Goal: Task Accomplishment & Management: Complete application form

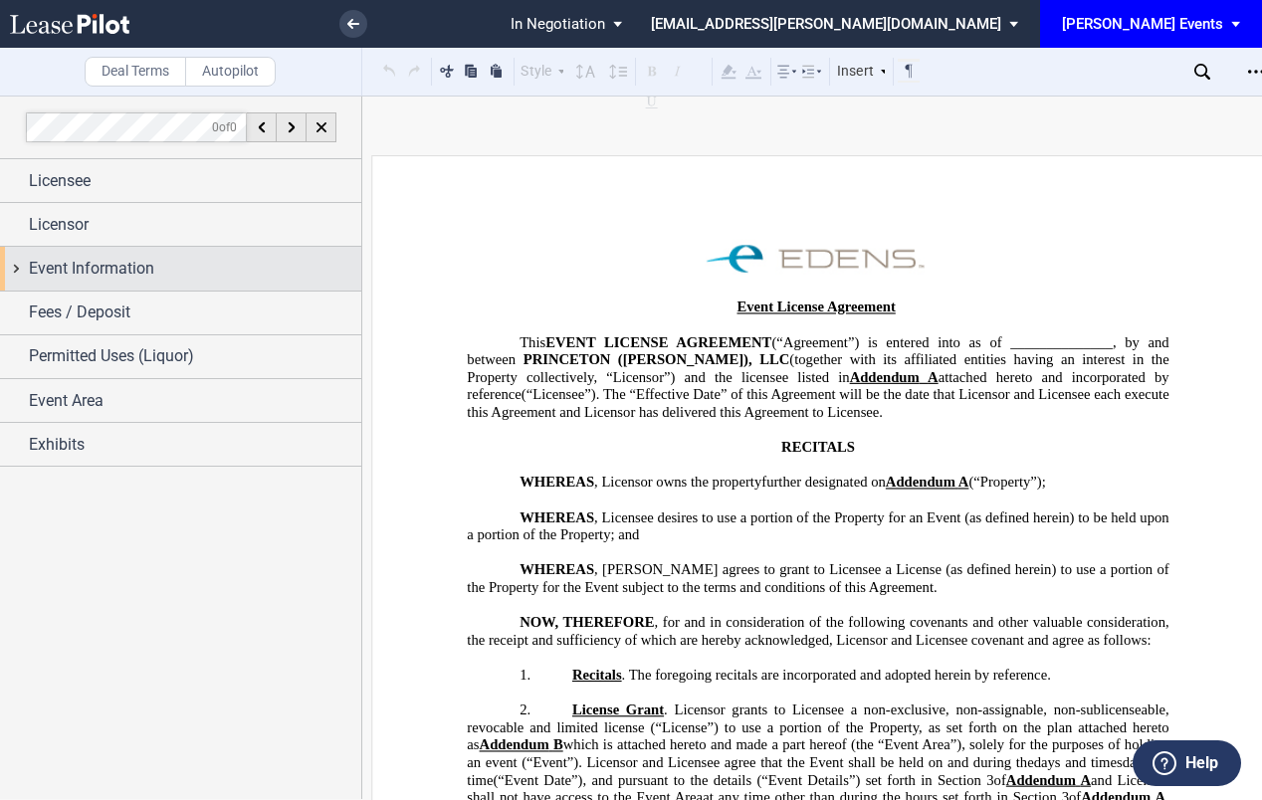
click at [168, 287] on div "Event Information" at bounding box center [180, 268] width 361 height 43
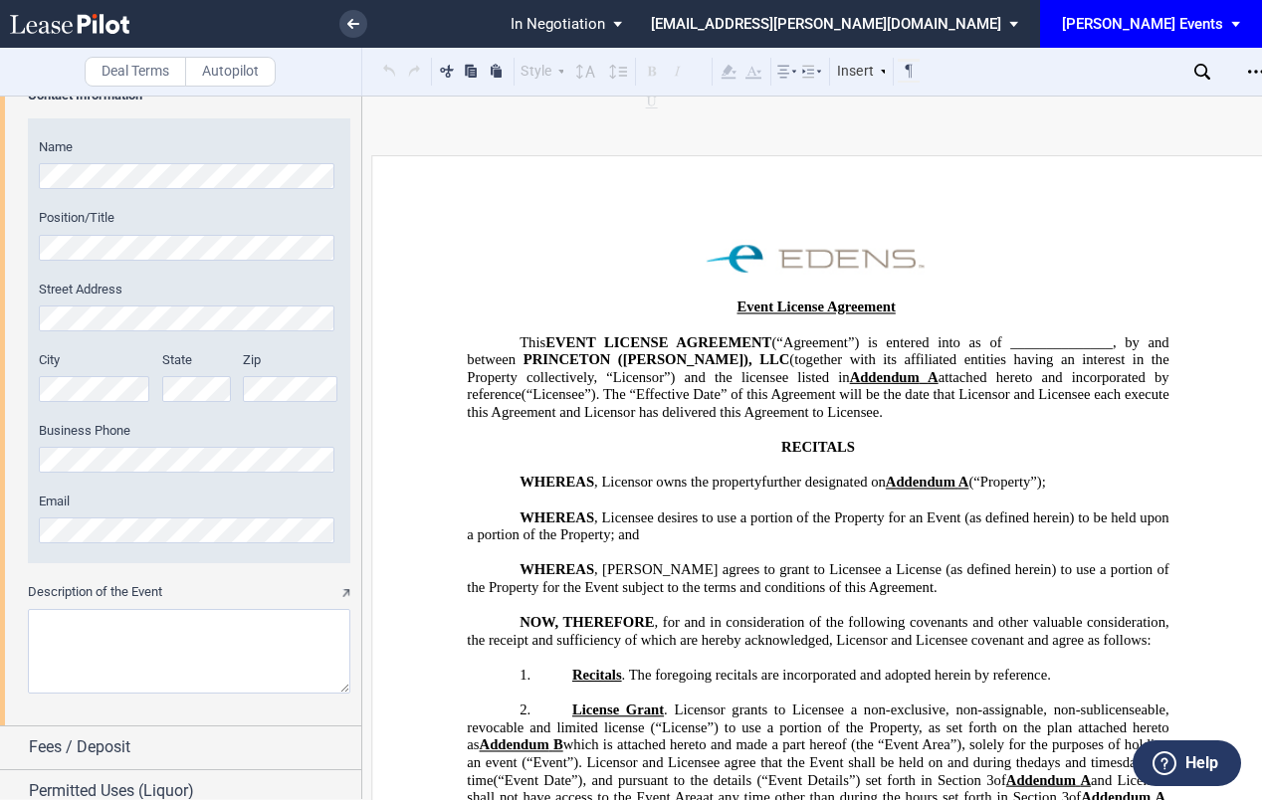
scroll to position [1092, 0]
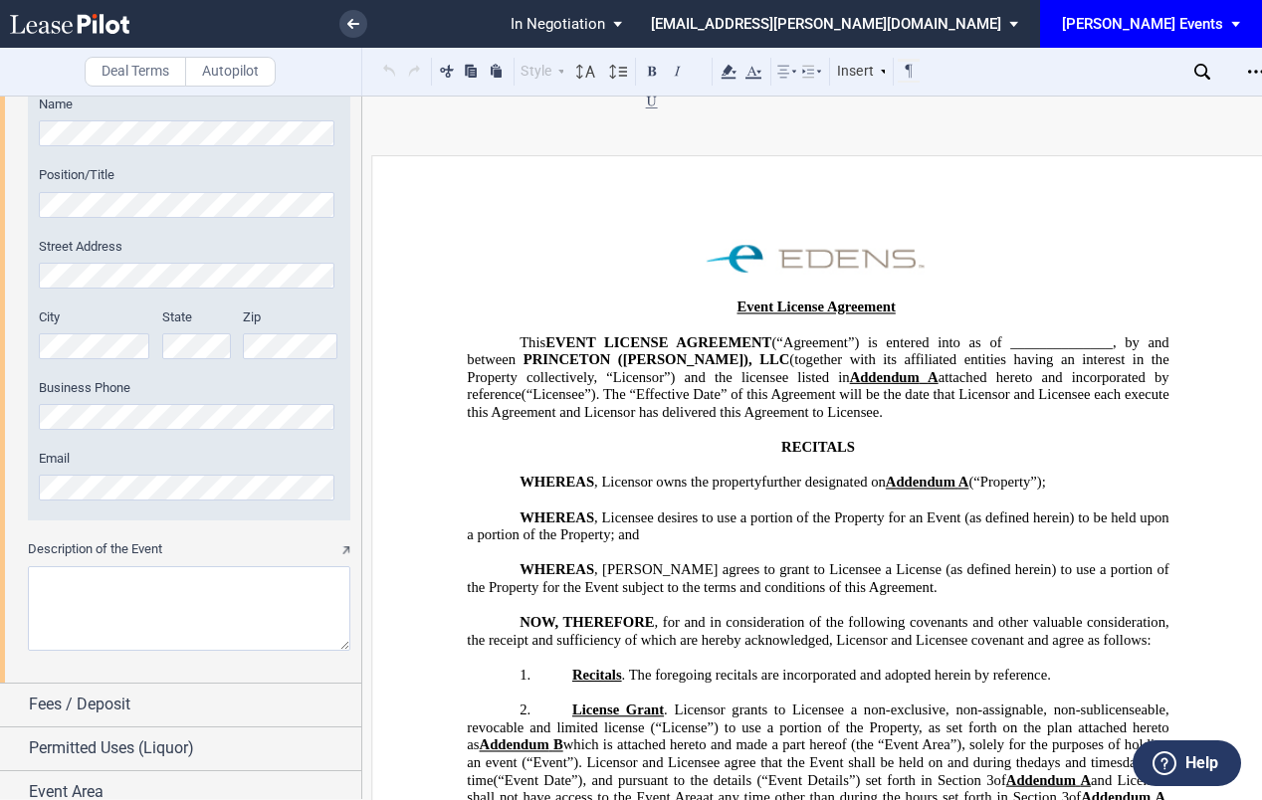
click at [115, 594] on textarea "Description of the Event" at bounding box center [189, 608] width 322 height 85
paste textarea "elebrating traditional [DATE], the Arts Council of Princeton will be hosting th…"
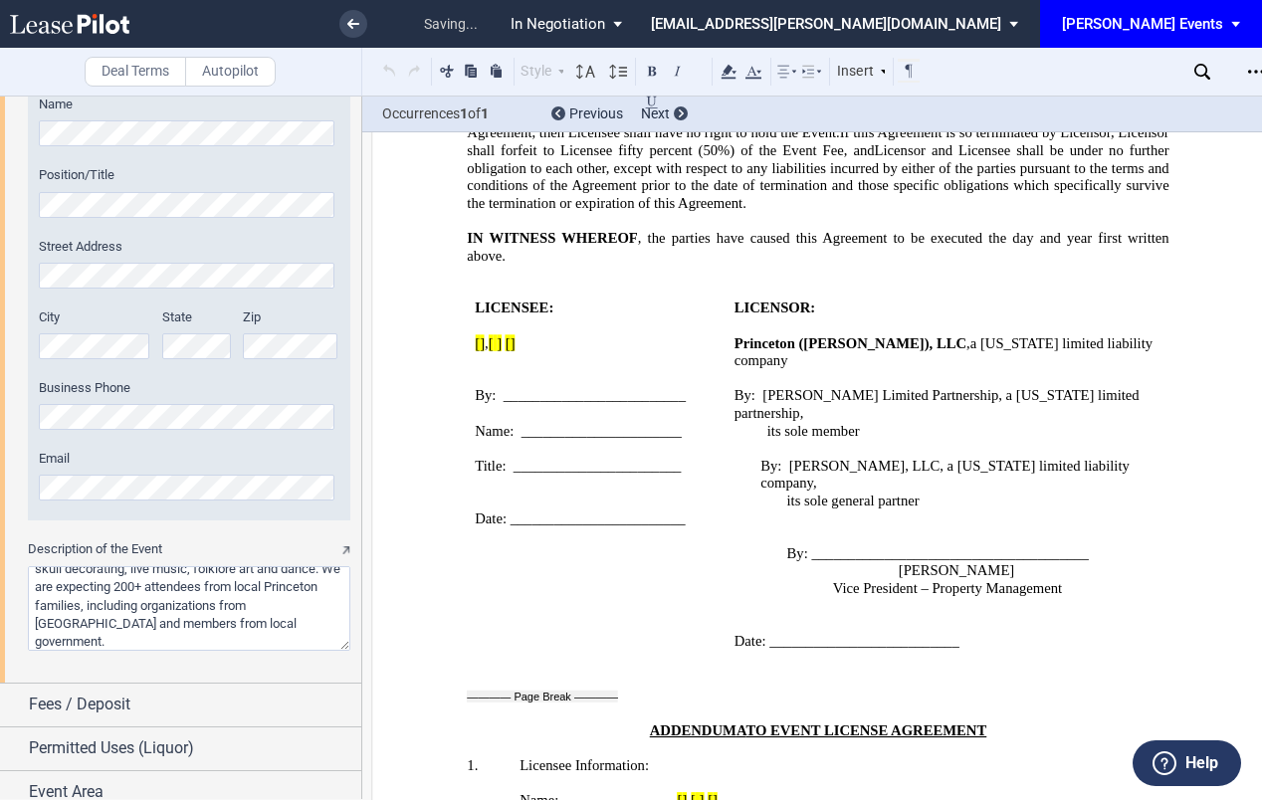
scroll to position [3922, 0]
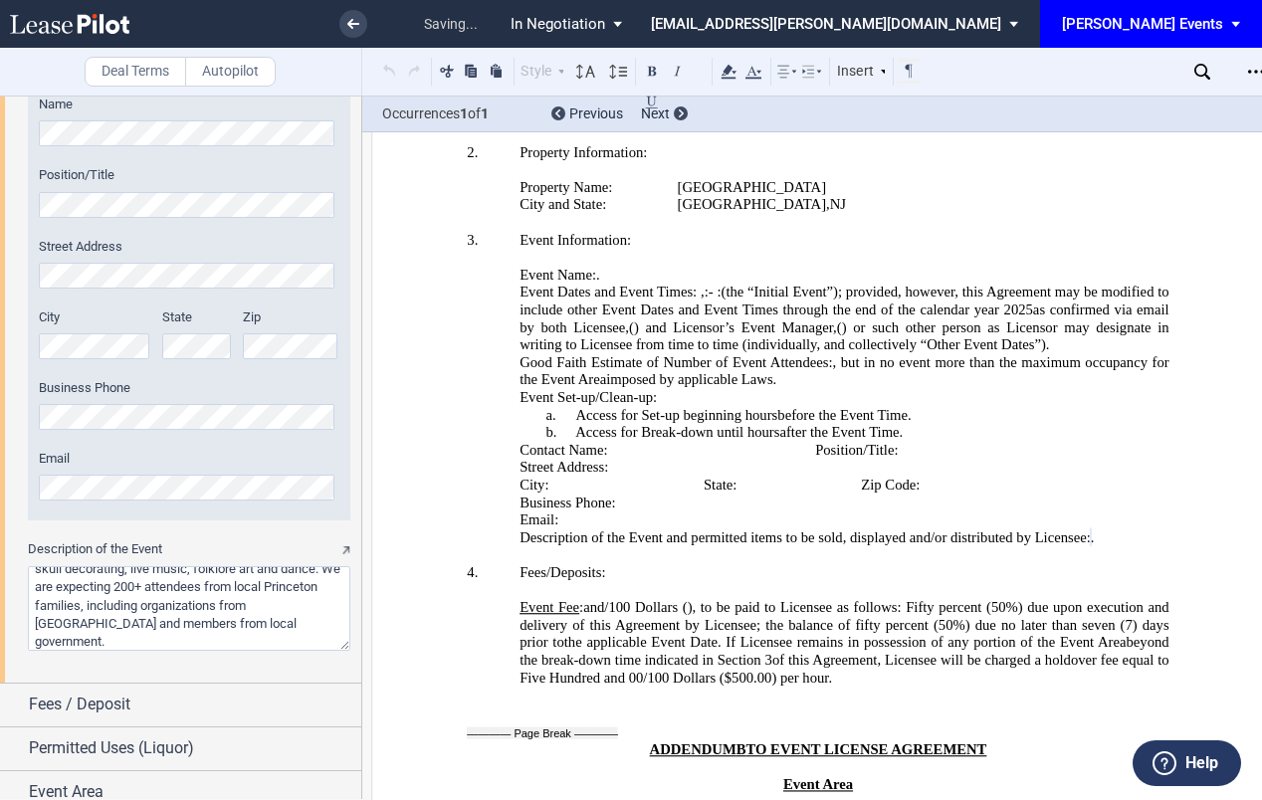
click at [274, 589] on textarea "Description of the Event" at bounding box center [189, 608] width 322 height 85
drag, startPoint x: 277, startPoint y: 643, endPoint x: 262, endPoint y: 612, distance: 34.3
click at [262, 612] on textarea "Description of the Event" at bounding box center [189, 608] width 322 height 85
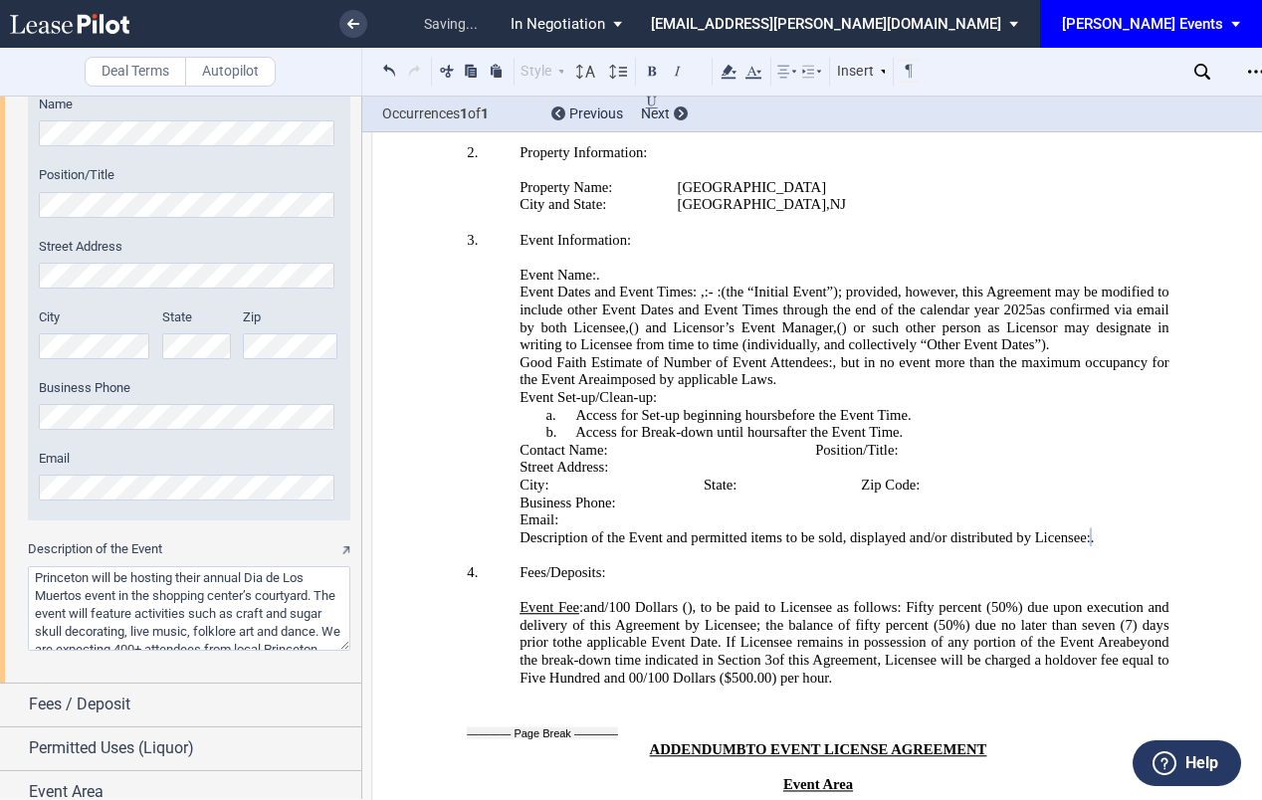
scroll to position [0, 0]
click at [36, 580] on textarea "Description of the Event" at bounding box center [189, 608] width 322 height 85
type textarea "Celebrating traditional [DATE], the Arts Council of Princeton will be hosting t…"
click at [605, 28] on span "In Negotiation" at bounding box center [557, 24] width 95 height 18
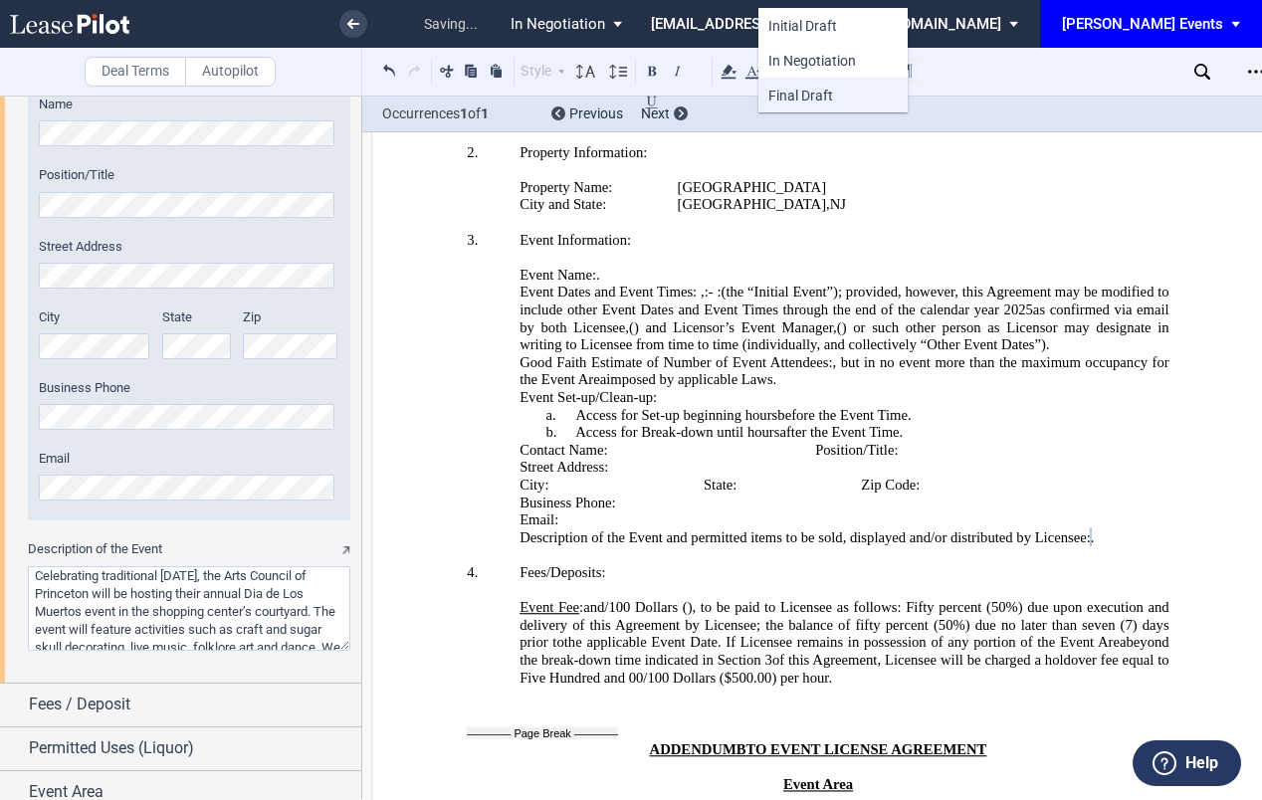
click at [802, 100] on span "Final Draft" at bounding box center [800, 96] width 65 height 16
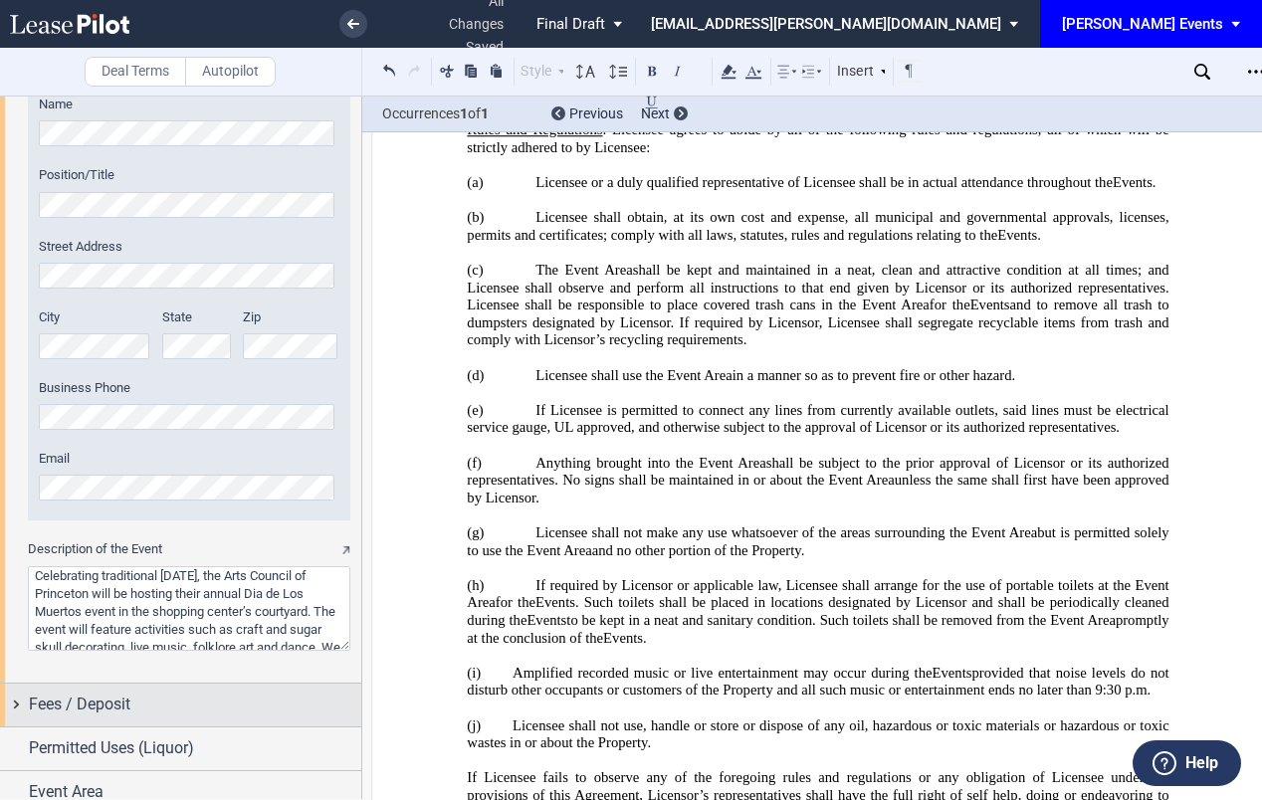
scroll to position [1148, 0]
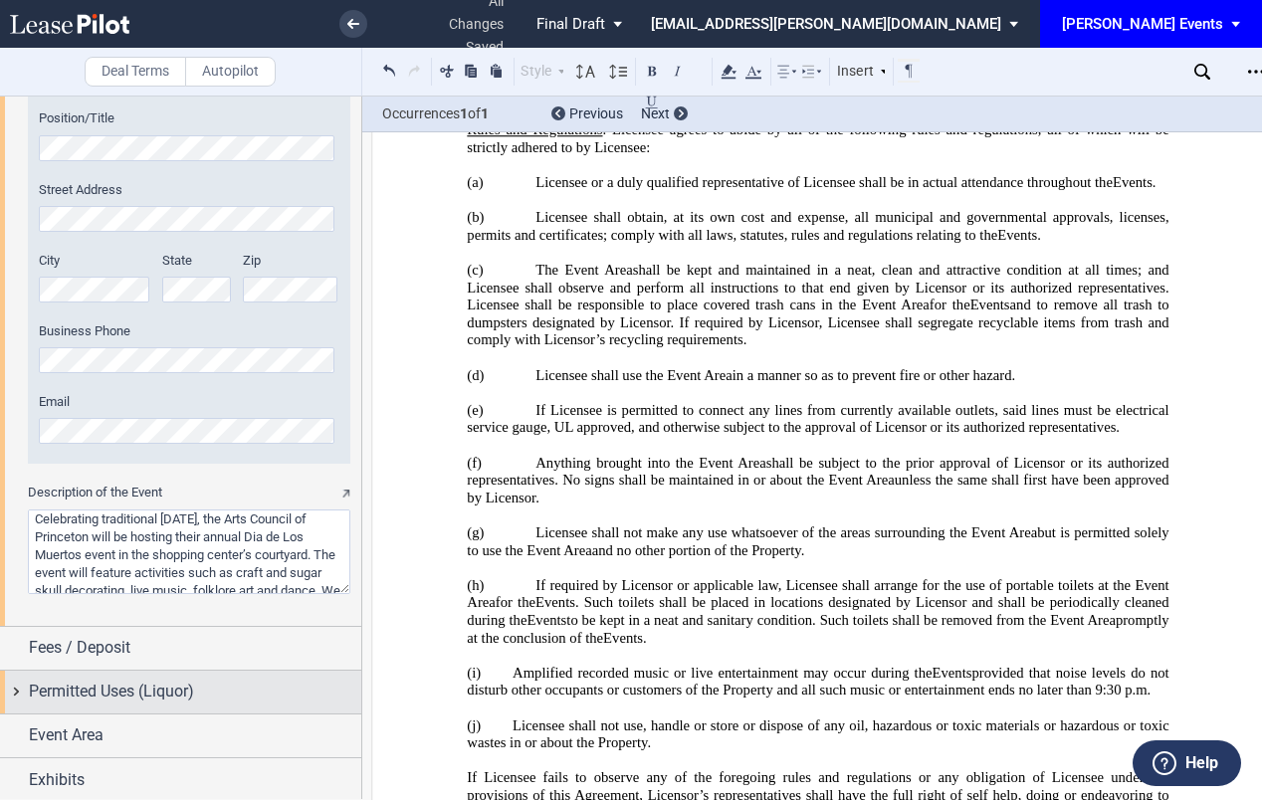
click at [236, 704] on div "Permitted Uses (Liquor)" at bounding box center [180, 692] width 361 height 43
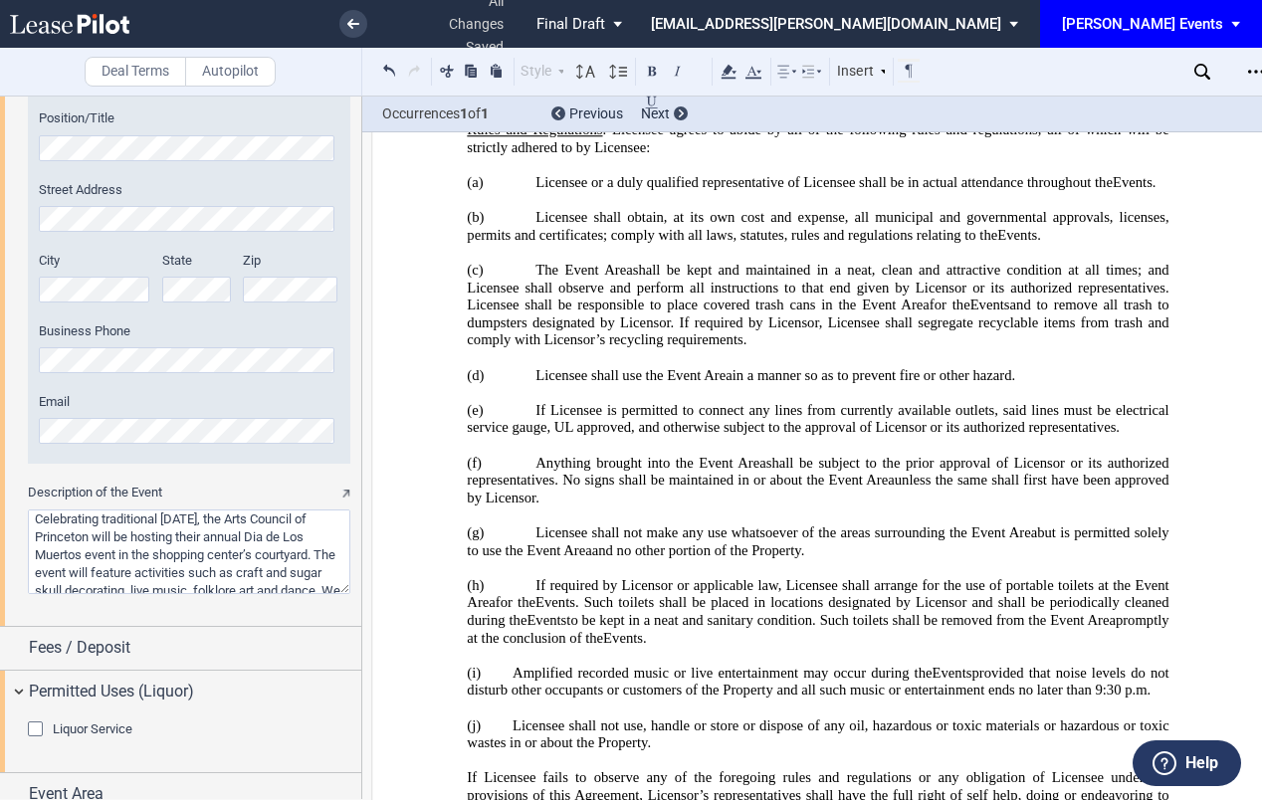
click at [38, 724] on div "Liquor Service" at bounding box center [38, 731] width 20 height 20
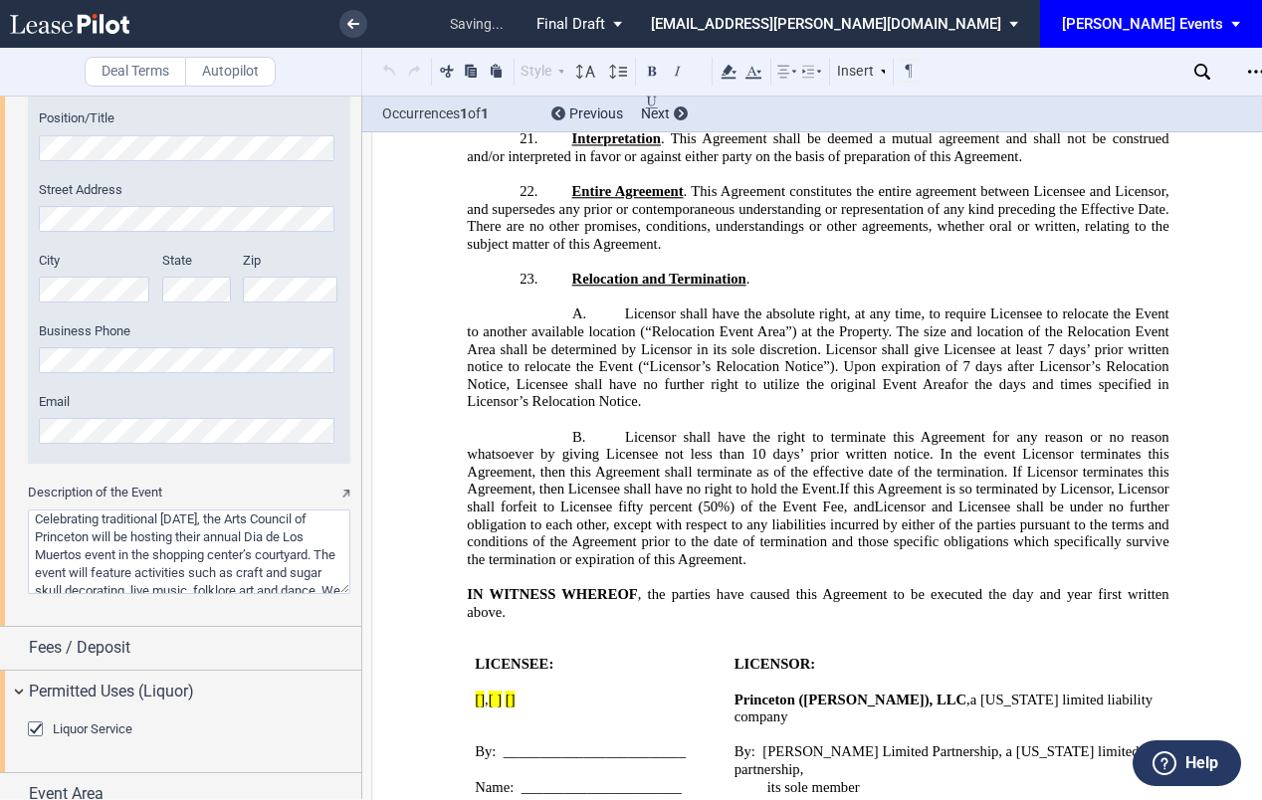
scroll to position [1450, 0]
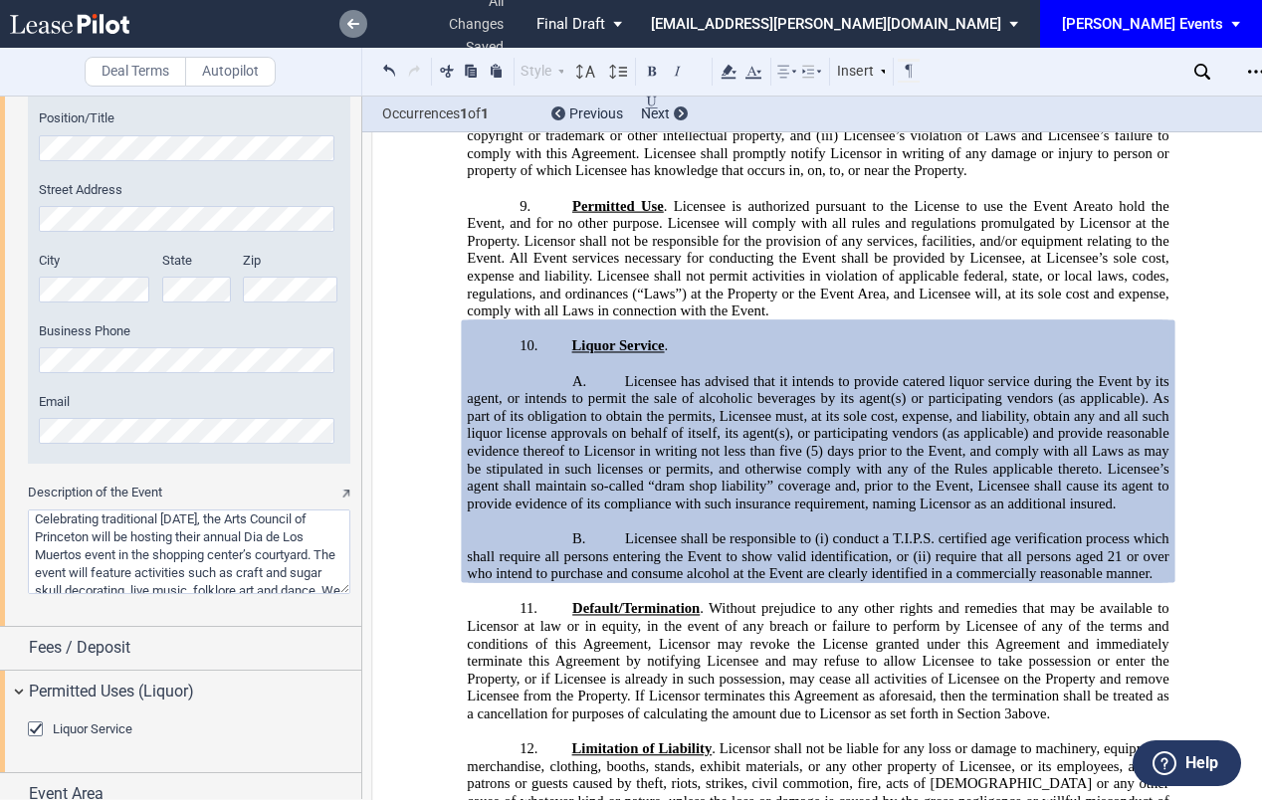
click at [352, 27] on use at bounding box center [353, 24] width 12 height 10
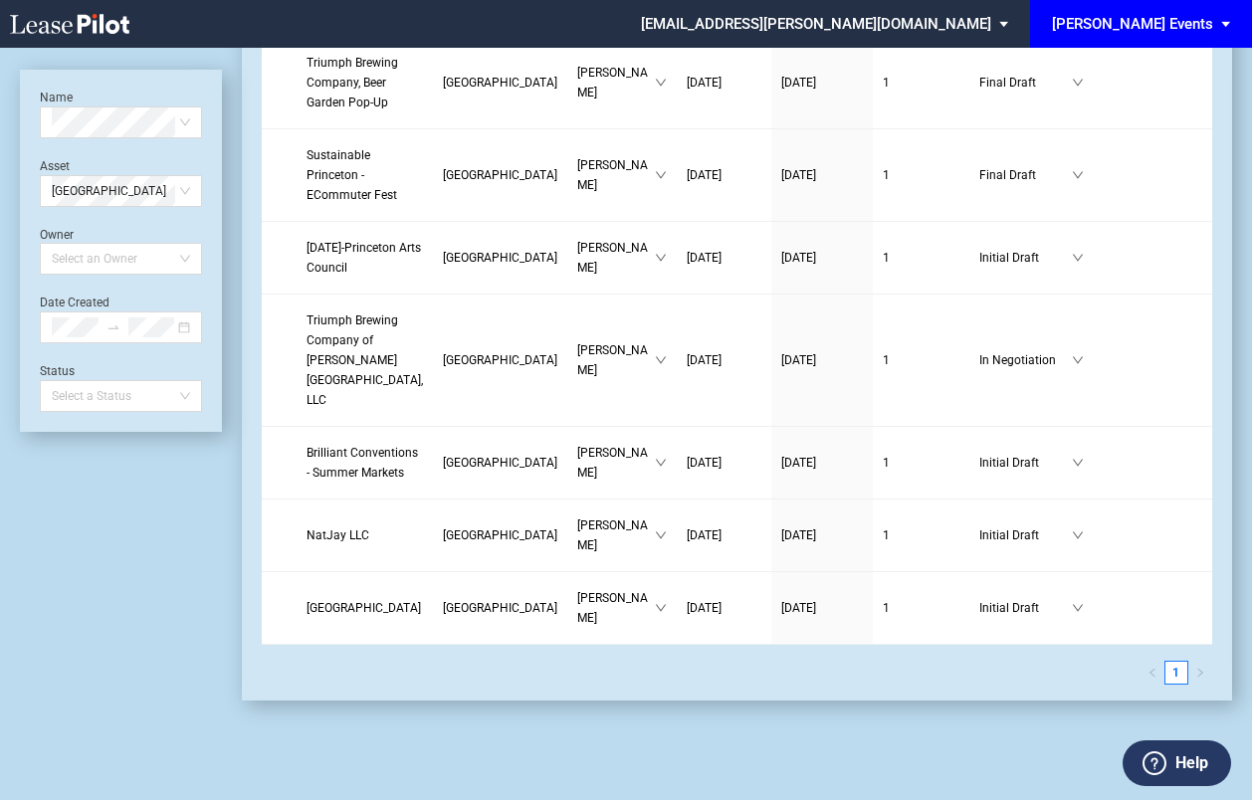
scroll to position [1338, 0]
click at [384, 37] on td "Arts Council of Princeton" at bounding box center [365, 0] width 136 height 73
click at [476, 37] on td "[GEOGRAPHIC_DATA]" at bounding box center [500, 0] width 134 height 73
click at [368, 17] on span "Arts Council of Princeton" at bounding box center [363, 0] width 114 height 34
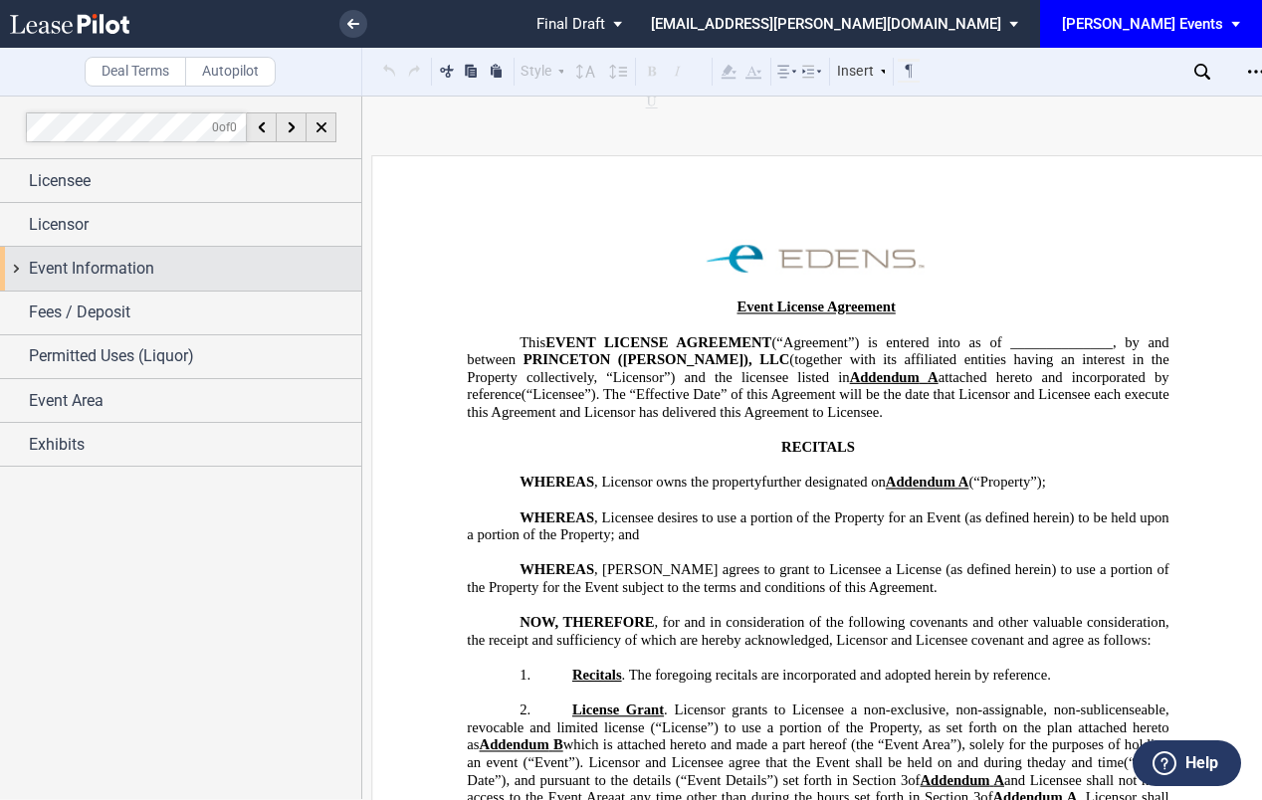
click at [258, 281] on div "Event Information" at bounding box center [180, 268] width 361 height 43
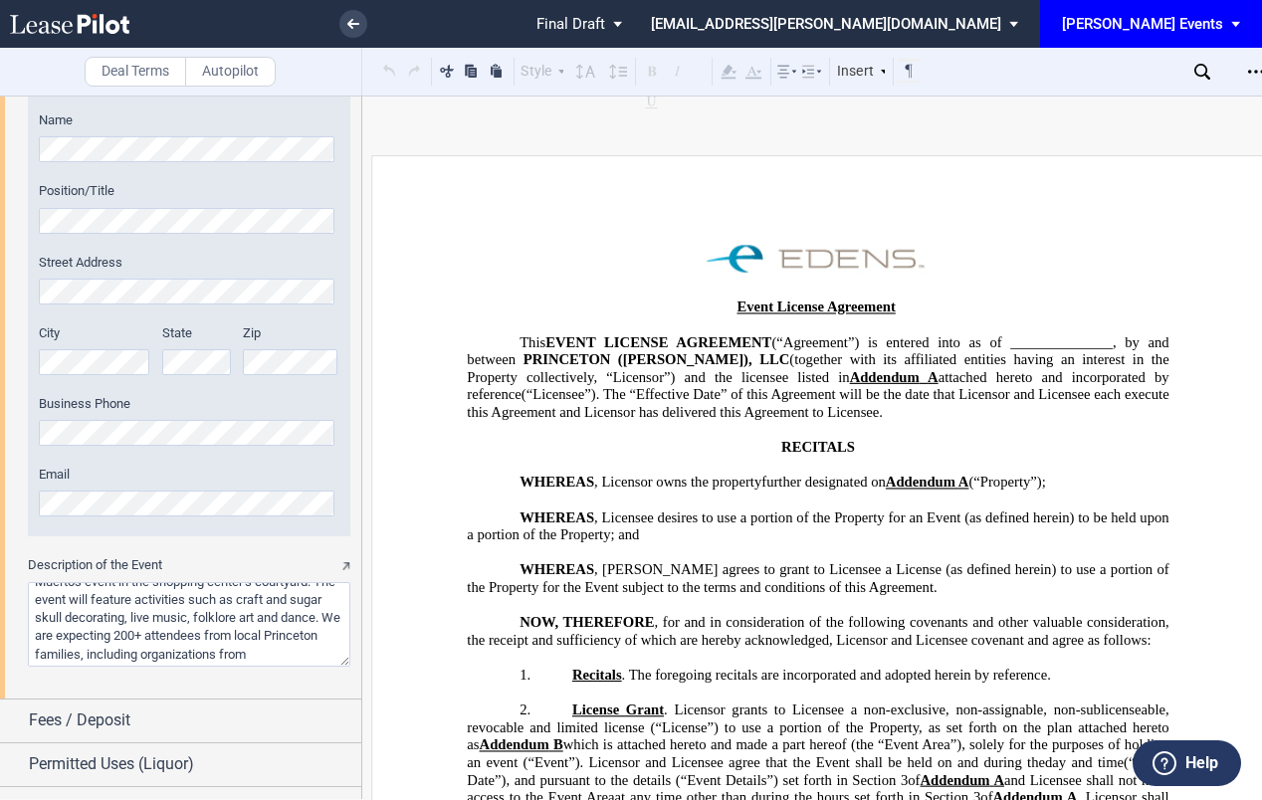
scroll to position [81, 0]
drag, startPoint x: 44, startPoint y: 593, endPoint x: 303, endPoint y: 664, distance: 269.1
click at [303, 664] on textarea "Description of the Event" at bounding box center [189, 624] width 322 height 85
